Goal: Information Seeking & Learning: Learn about a topic

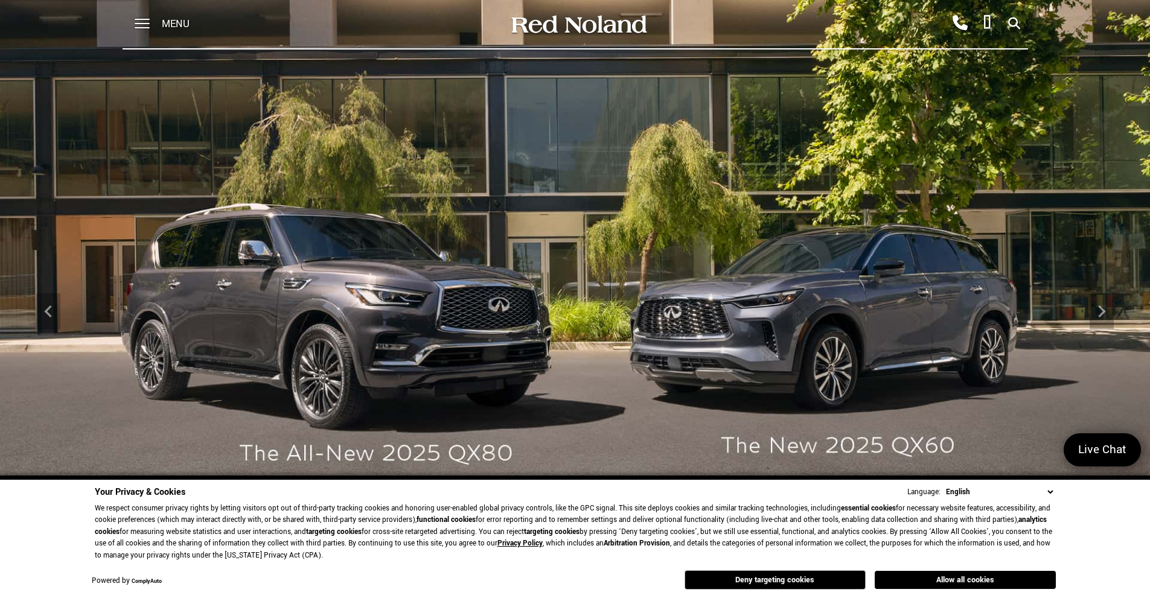
click at [1015, 24] on icon at bounding box center [1014, 24] width 12 height 1
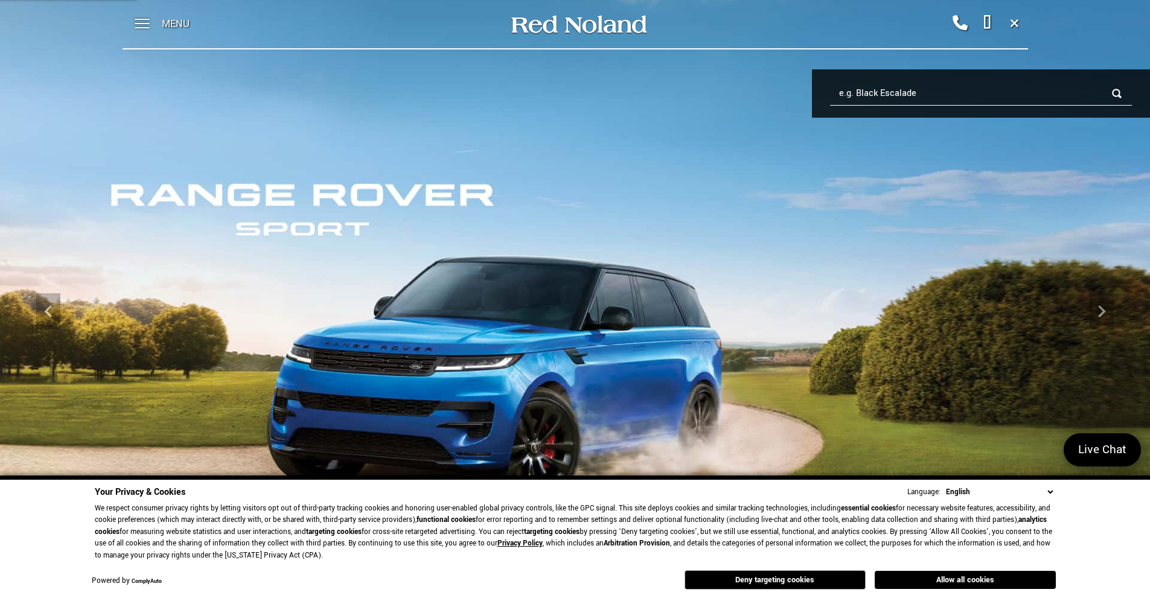
click at [881, 89] on input "e.g. Black Escalade" at bounding box center [981, 93] width 302 height 24
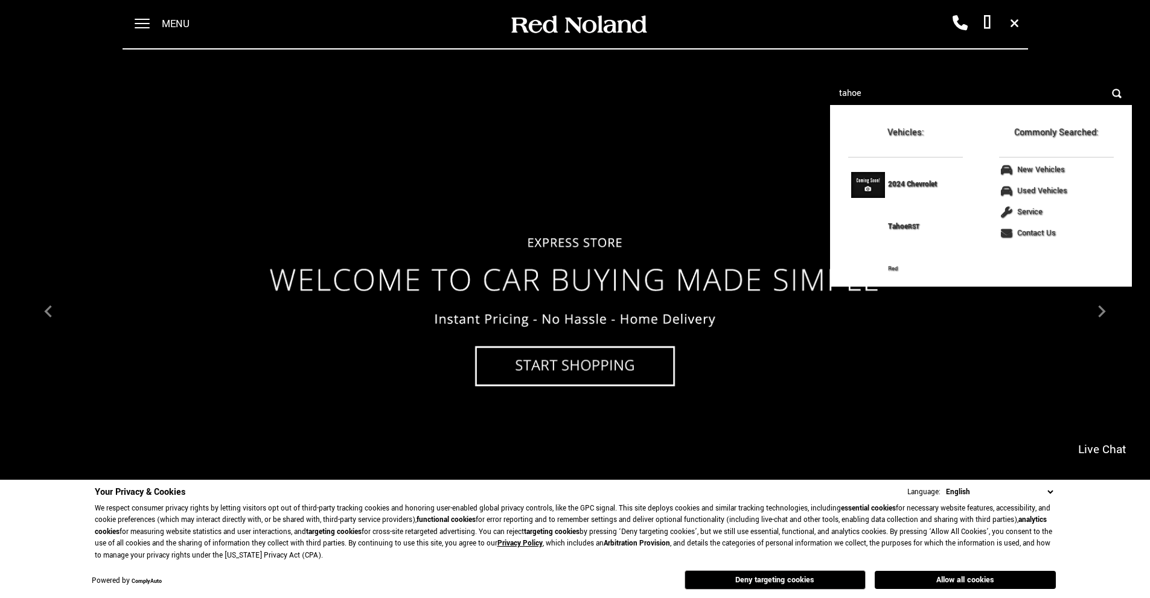
type input "tahoe"
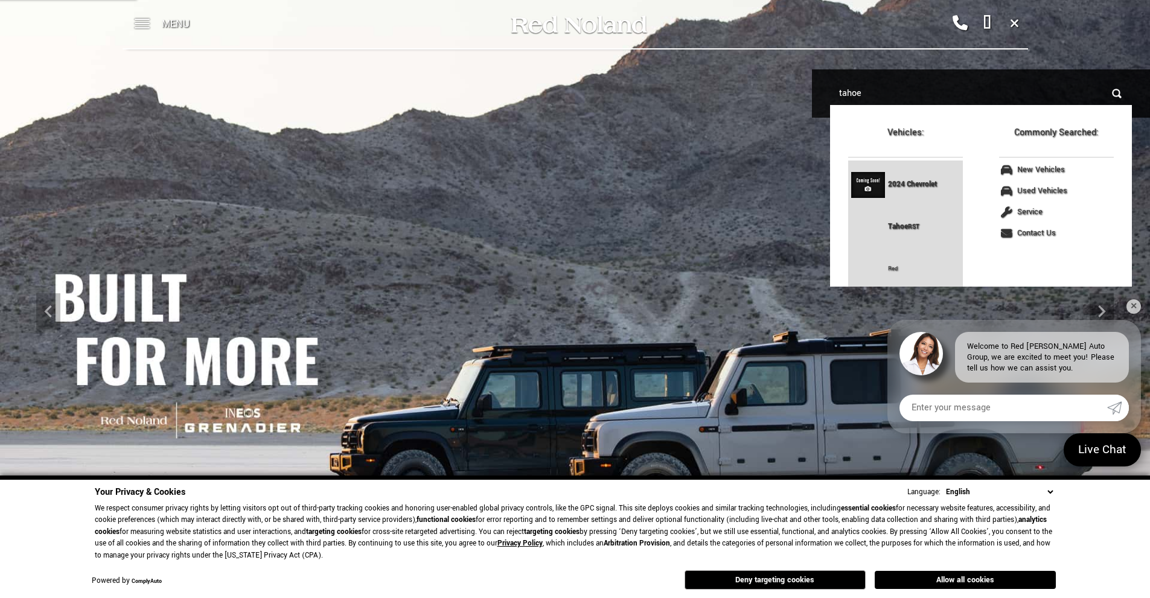
click at [898, 185] on div "2024 Chevrolet Tahoe RST" at bounding box center [921, 206] width 67 height 84
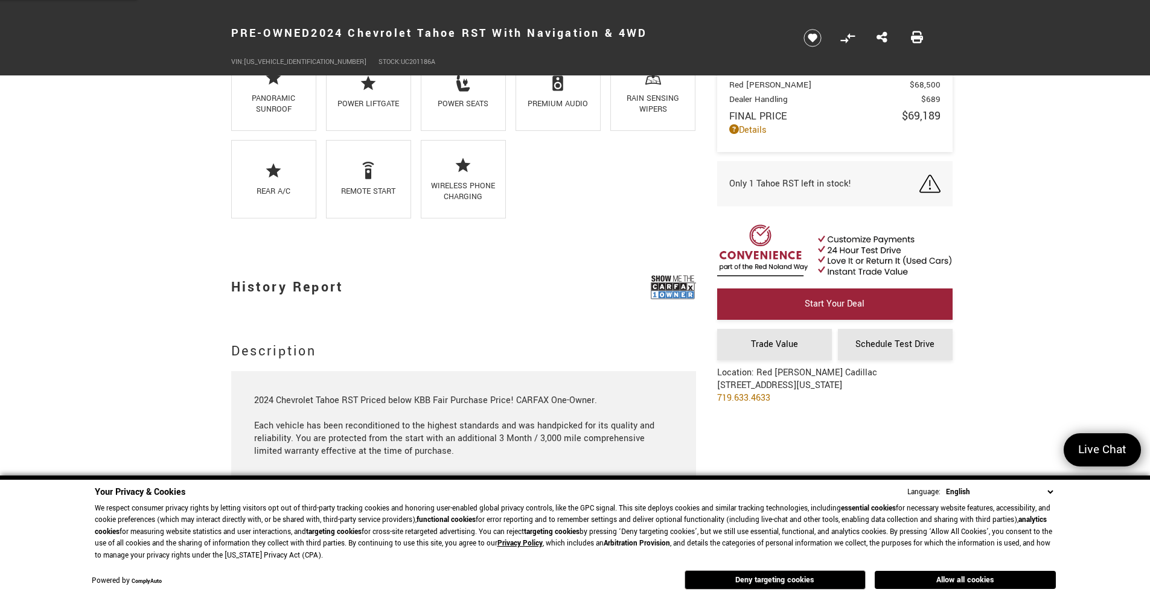
scroll to position [1061, 0]
click at [673, 287] on img at bounding box center [672, 288] width 45 height 30
